Goal: Task Accomplishment & Management: Manage account settings

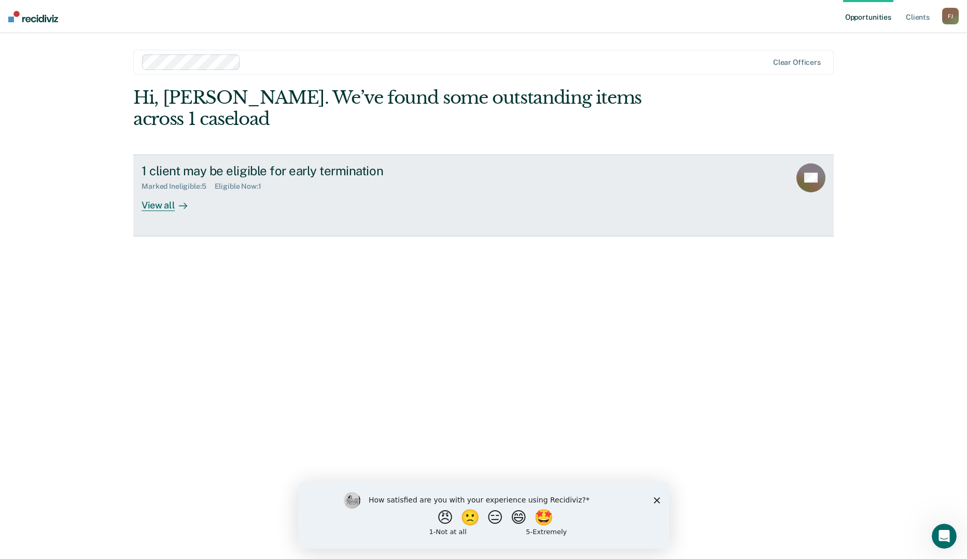
click at [166, 191] on div "View all" at bounding box center [171, 201] width 58 height 20
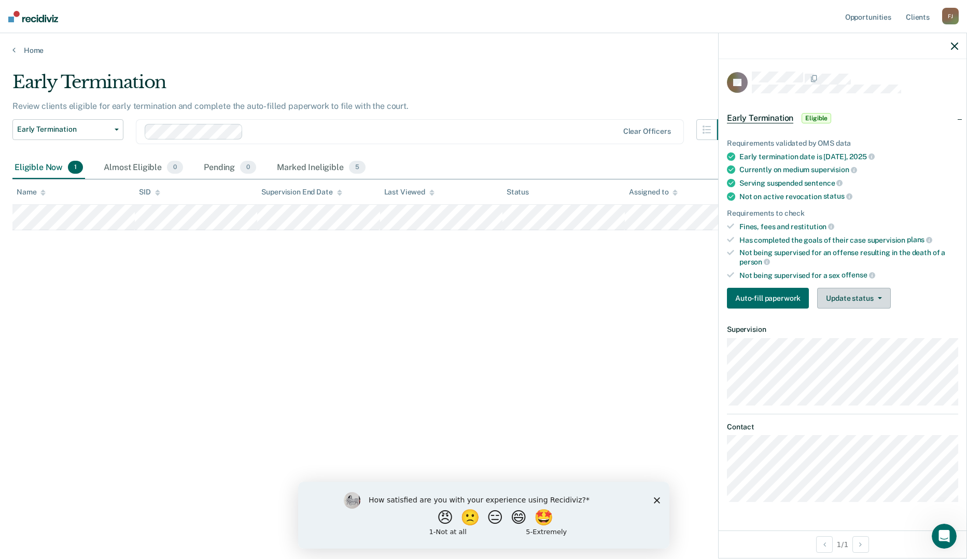
click at [840, 300] on button "Update status" at bounding box center [853, 298] width 73 height 21
click at [840, 337] on button "Mark Ineligible" at bounding box center [867, 339] width 100 height 17
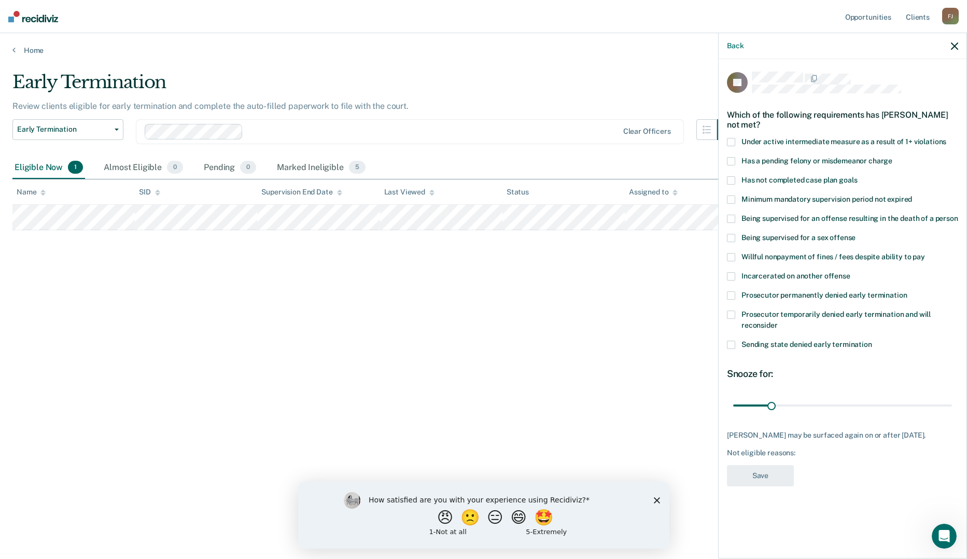
click at [733, 199] on span at bounding box center [731, 199] width 8 height 8
click at [912, 195] on input "Minimum mandatory supervision period not expired" at bounding box center [912, 195] width 0 height 0
click at [760, 481] on button "Save" at bounding box center [760, 475] width 67 height 21
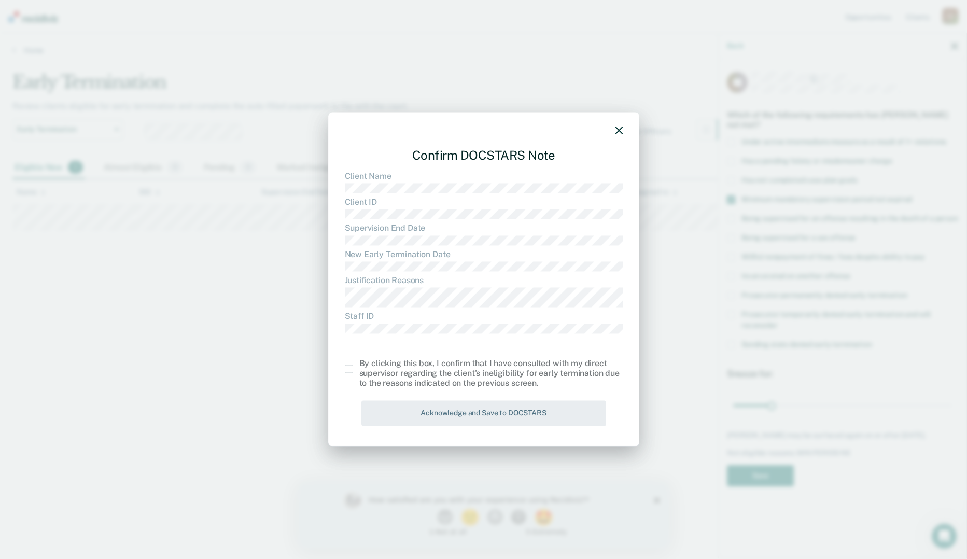
click at [351, 369] on span at bounding box center [349, 369] width 8 height 8
click at [359, 365] on input "checkbox" at bounding box center [359, 365] width 0 height 0
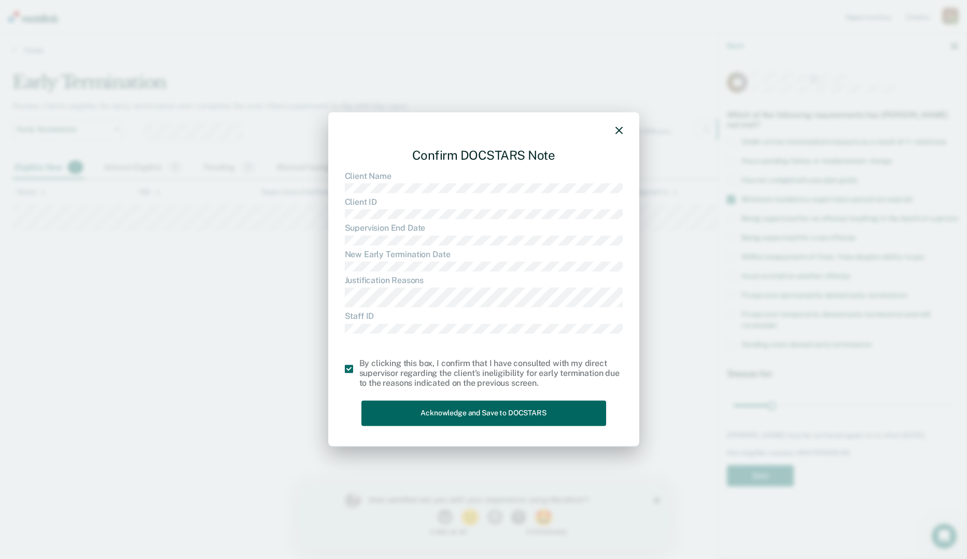
click at [508, 416] on button "Acknowledge and Save to DOCSTARS" at bounding box center [483, 413] width 245 height 25
